Goal: Task Accomplishment & Management: Manage account settings

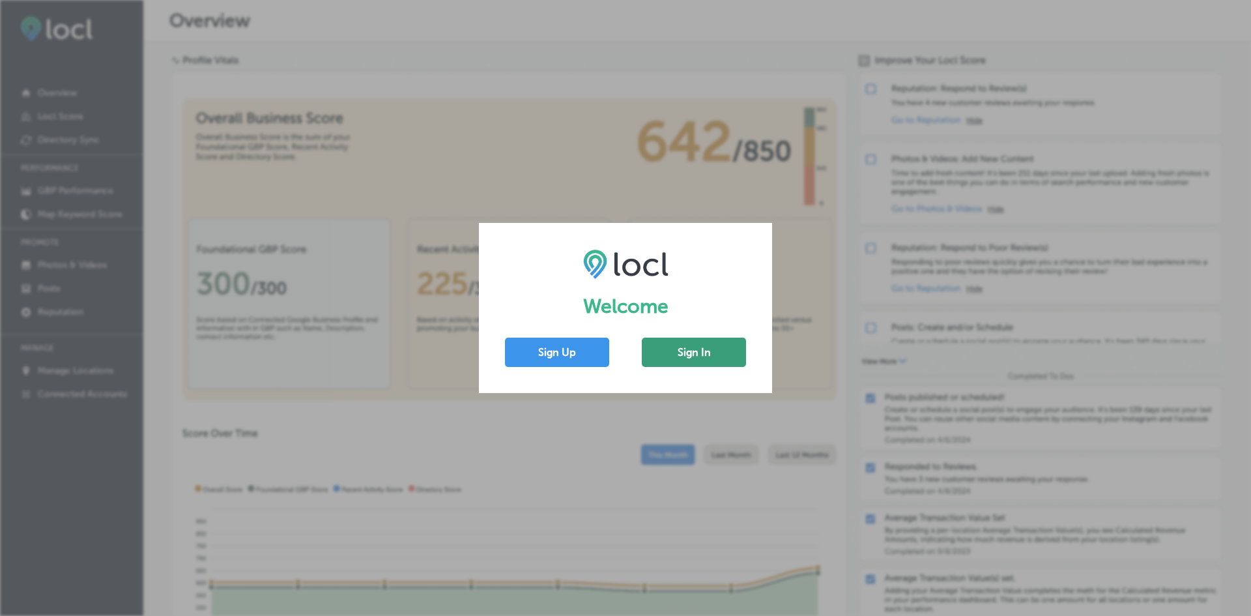
click at [670, 348] on button "Sign In" at bounding box center [694, 351] width 104 height 29
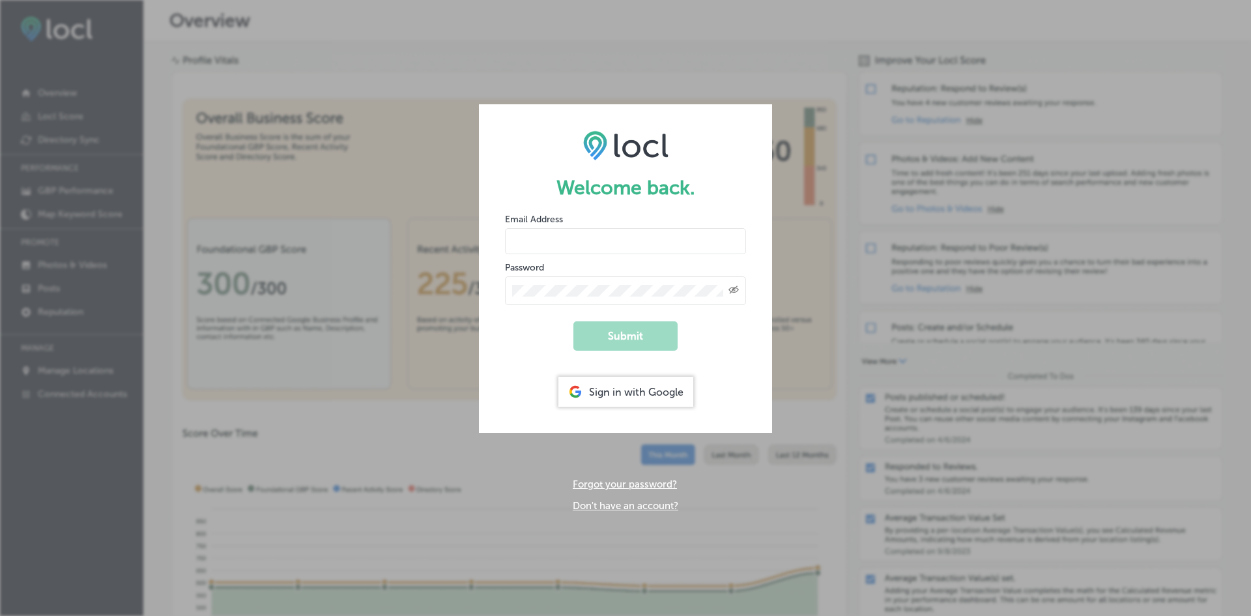
click at [554, 243] on input "email" at bounding box center [625, 241] width 241 height 26
type input "[EMAIL_ADDRESS][DOMAIN_NAME]"
click at [547, 296] on div "Created with Sketch." at bounding box center [625, 290] width 241 height 29
click at [543, 283] on div "Created with Sketch." at bounding box center [625, 290] width 241 height 29
click at [623, 328] on button "Submit" at bounding box center [625, 335] width 104 height 29
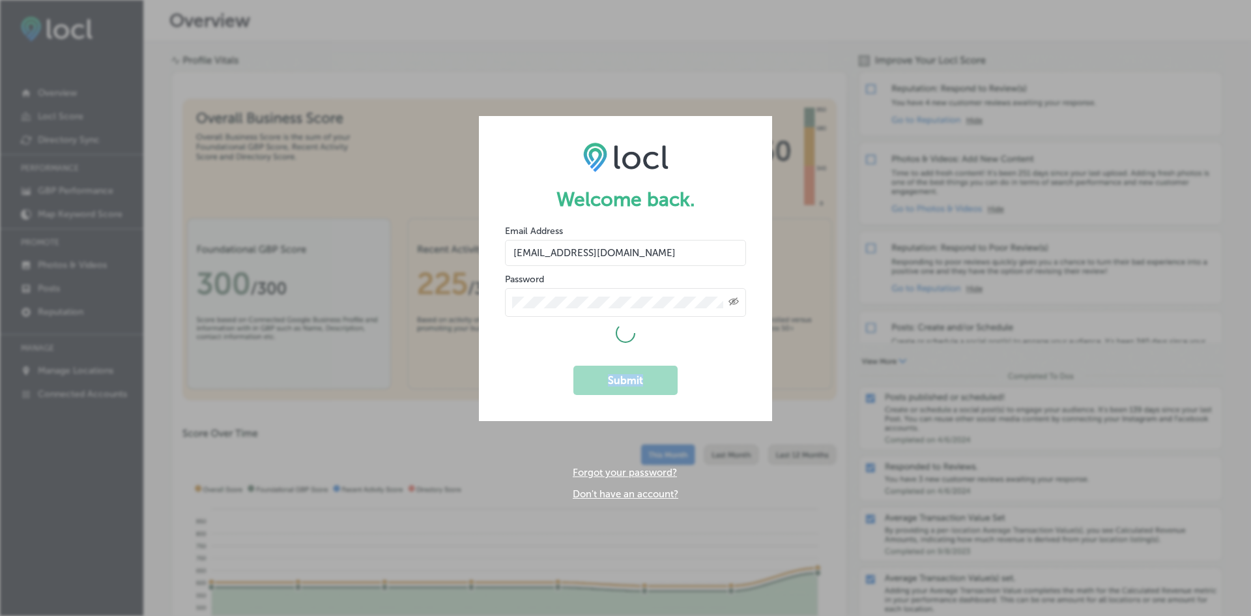
click at [623, 328] on icon at bounding box center [626, 333] width 20 height 20
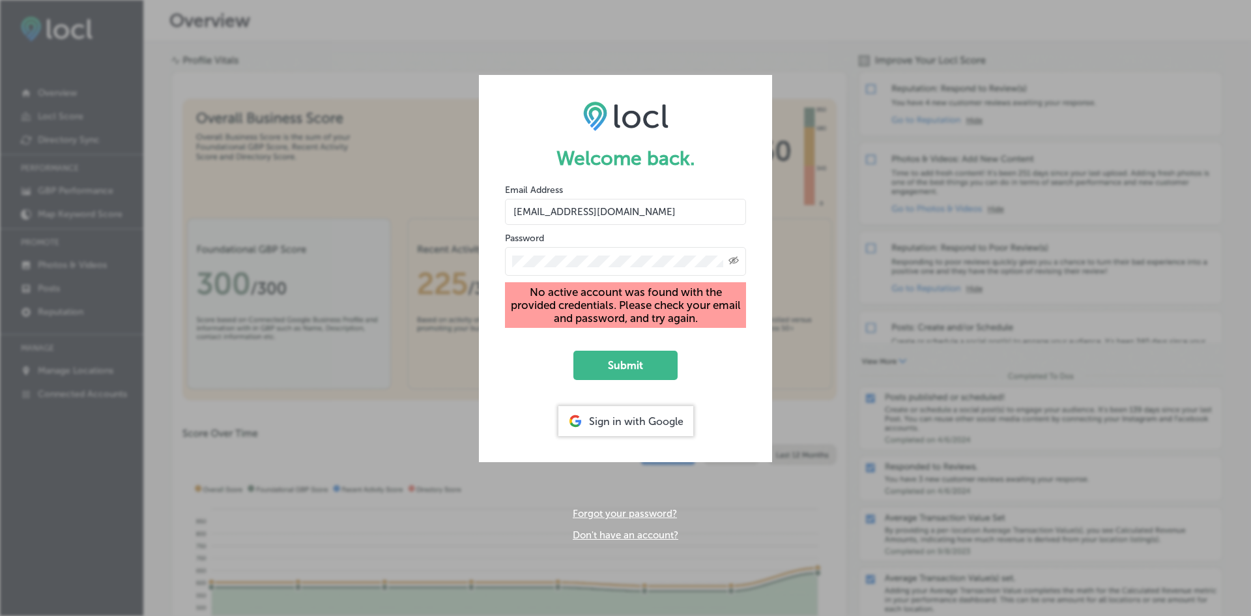
click at [738, 261] on icon "Created with Sketch." at bounding box center [733, 260] width 10 height 8
click at [619, 357] on button "Submit" at bounding box center [625, 364] width 104 height 29
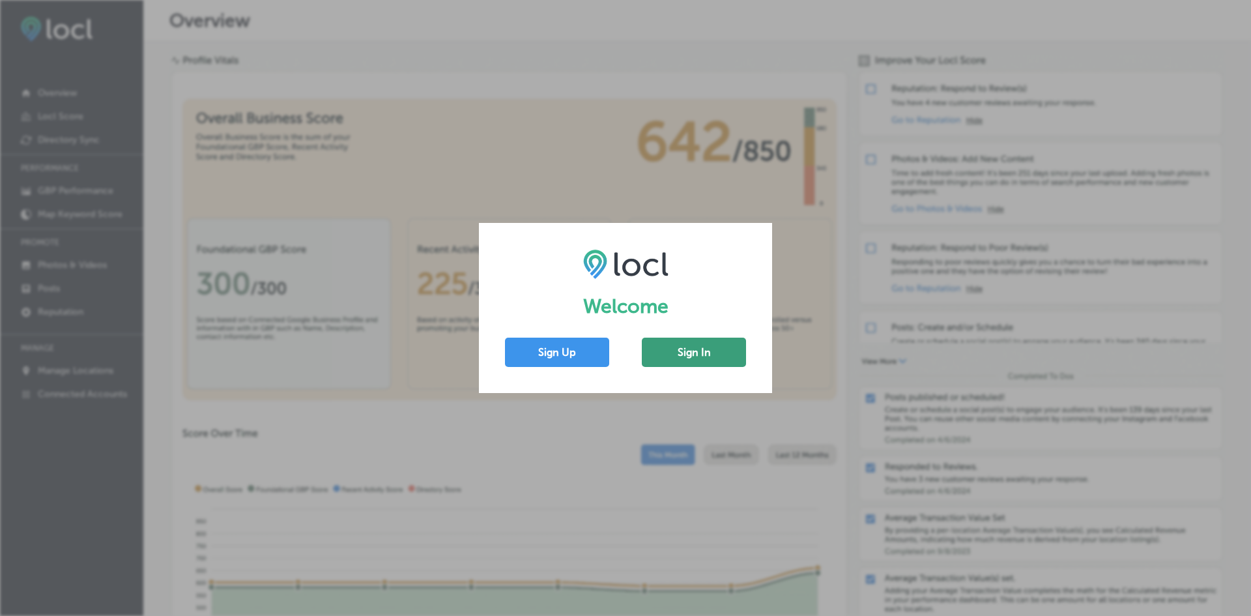
click at [689, 348] on button "Sign In" at bounding box center [694, 351] width 104 height 29
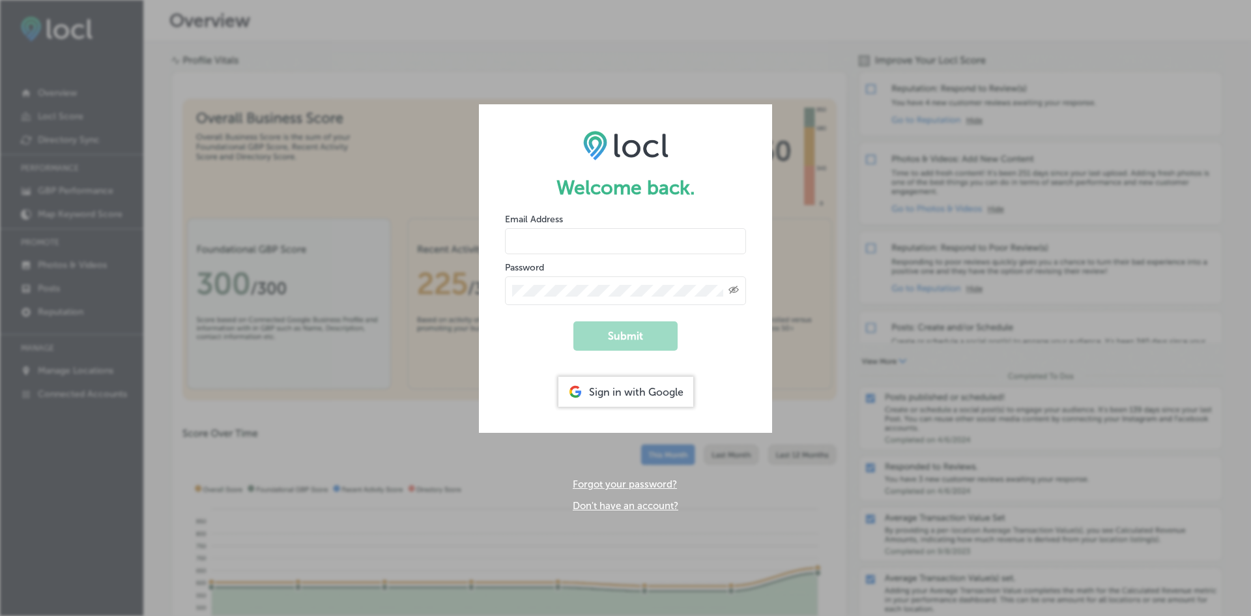
type input "Licenses@ Google Login"
click at [617, 392] on div "Sign in with Google" at bounding box center [625, 391] width 135 height 30
